Goal: Information Seeking & Learning: Check status

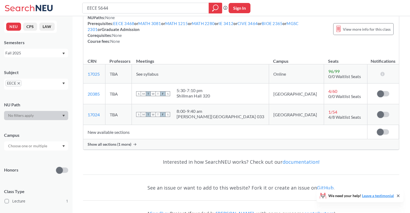
scroll to position [103, 0]
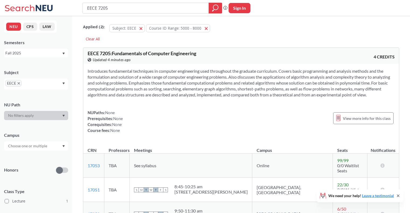
scroll to position [54, 0]
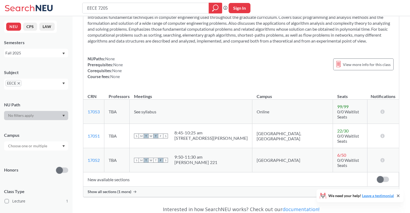
scroll to position [56, 0]
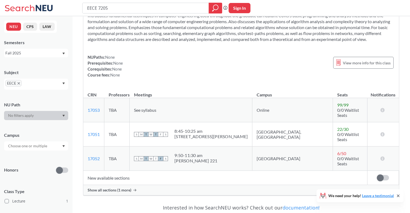
click at [338, 151] on span "6 / 50" at bounding box center [342, 153] width 9 height 5
click at [338, 156] on span "0/0 Waitlist Seats" at bounding box center [349, 161] width 22 height 10
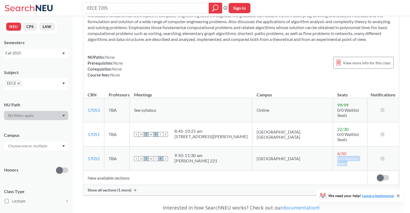
click at [338, 156] on span "0/0 Waitlist Seats" at bounding box center [349, 161] width 22 height 10
click at [333, 154] on td "6 / 50 0/0 Waitlist Seats" at bounding box center [350, 159] width 35 height 24
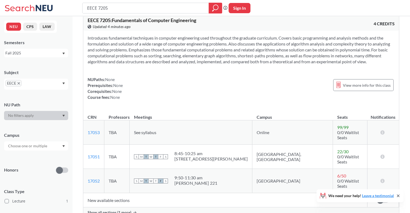
scroll to position [0, 0]
